Goal: Task Accomplishment & Management: Manage account settings

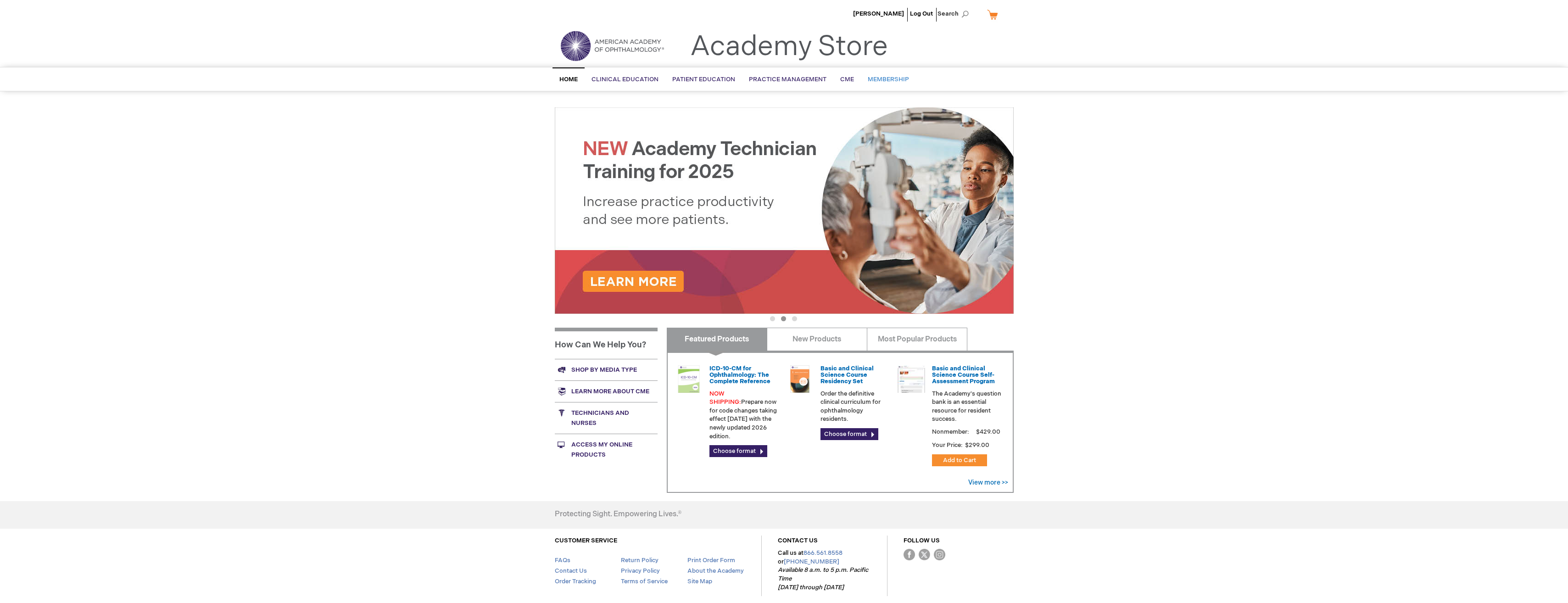
click at [896, 80] on span "Membership" at bounding box center [888, 79] width 41 height 7
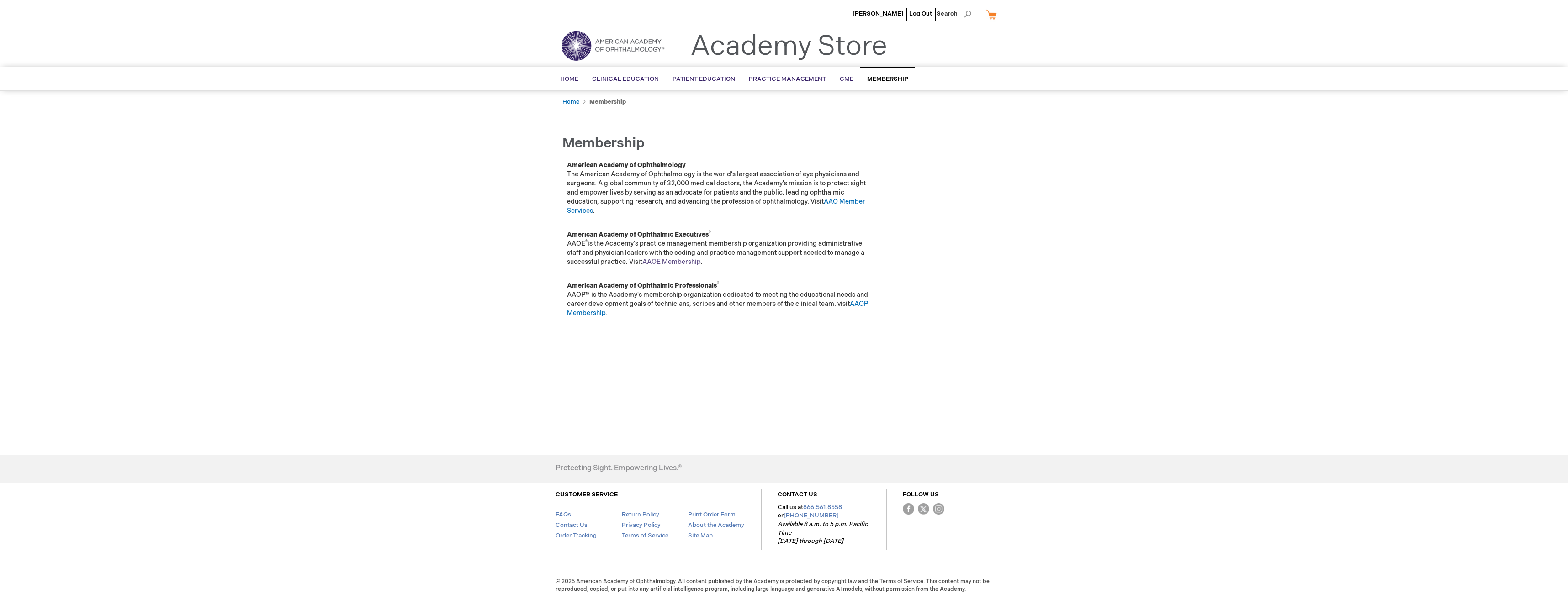
click at [651, 263] on link "AAOE Membership" at bounding box center [672, 261] width 59 height 8
click at [884, 15] on span "Kirsti Pierce" at bounding box center [878, 13] width 51 height 7
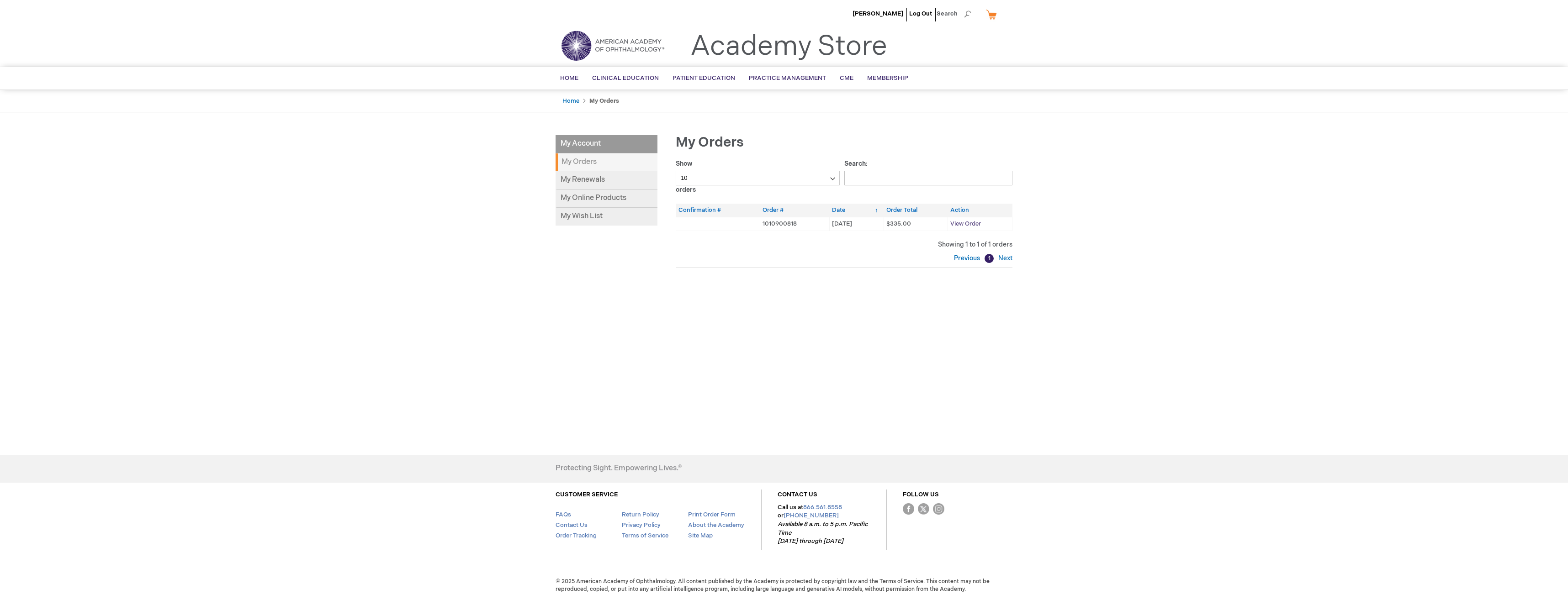
click at [976, 225] on span "View Order" at bounding box center [965, 224] width 30 height 7
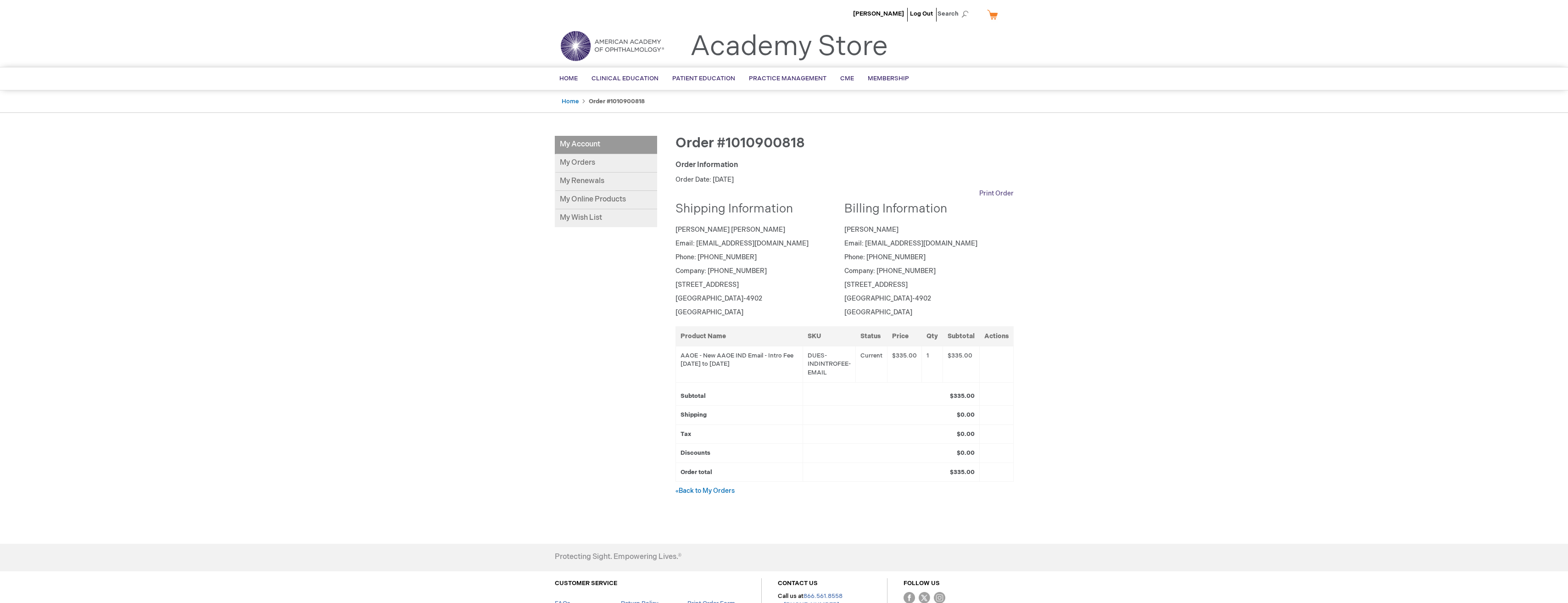
click at [997, 193] on link "Print Order" at bounding box center [996, 194] width 34 height 9
